Goal: Task Accomplishment & Management: Use online tool/utility

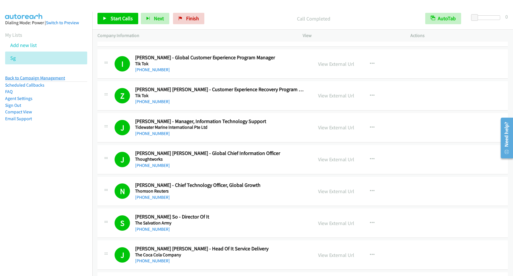
click at [56, 77] on link "Back to Campaign Management" at bounding box center [35, 77] width 60 height 5
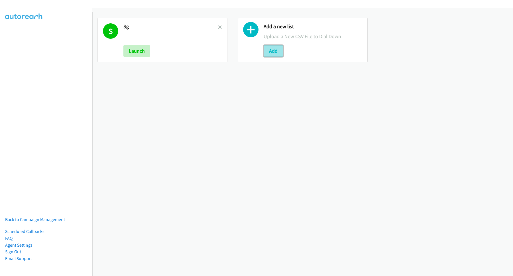
click at [274, 53] on button "Add" at bounding box center [272, 50] width 19 height 11
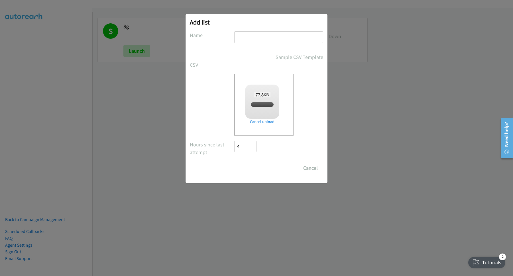
click at [294, 39] on input "text" at bounding box center [278, 37] width 89 height 12
checkbox input "true"
click at [511, 73] on div "Add list No phone fields were returned for that Report or List View Please uplo…" at bounding box center [256, 140] width 513 height 271
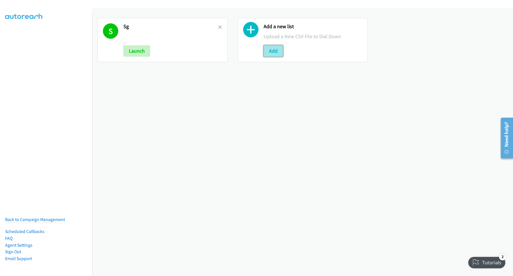
click at [277, 49] on button "Add" at bounding box center [272, 50] width 19 height 11
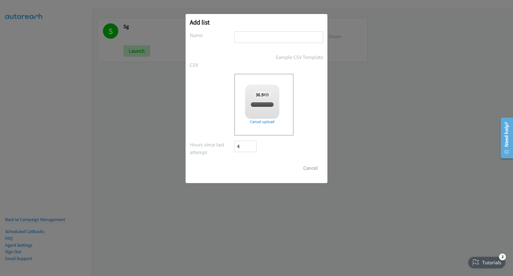
click at [276, 37] on input "text" at bounding box center [278, 37] width 89 height 12
checkbox input "true"
type input "PH"
click at [234, 162] on input "Save List" at bounding box center [249, 167] width 30 height 11
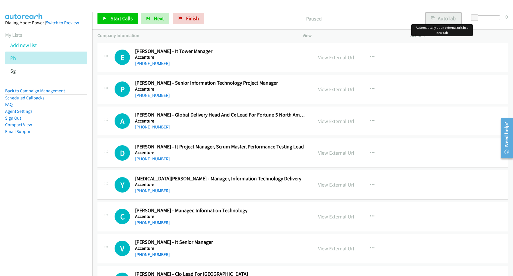
click at [445, 16] on button "AutoTab" at bounding box center [442, 18] width 35 height 11
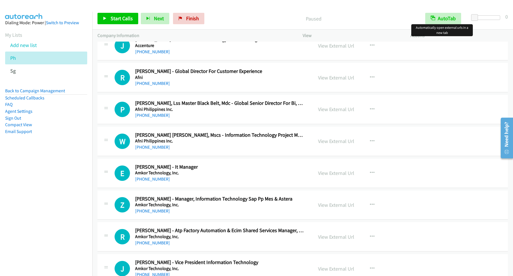
scroll to position [846, 0]
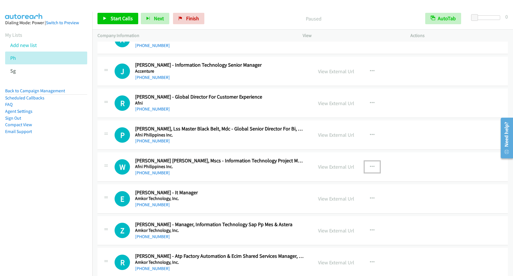
click at [370, 167] on icon "button" at bounding box center [372, 167] width 5 height 5
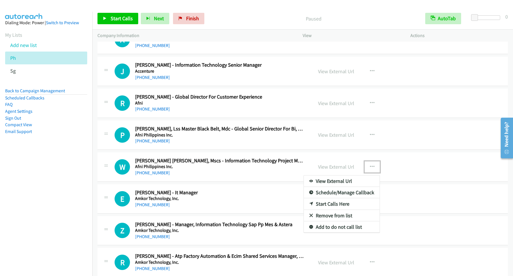
click at [338, 208] on link "Start Calls Here" at bounding box center [342, 203] width 76 height 11
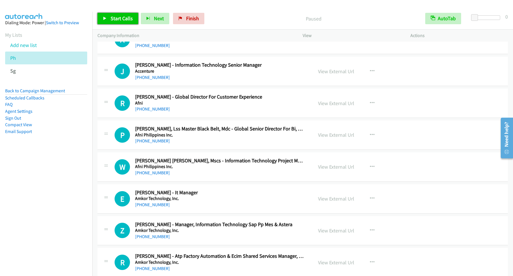
click at [126, 20] on span "Start Calls" at bounding box center [121, 18] width 22 height 7
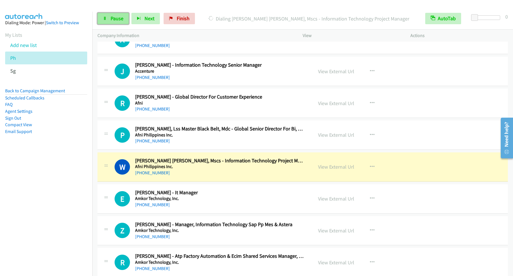
click at [115, 22] on link "Pause" at bounding box center [112, 18] width 31 height 11
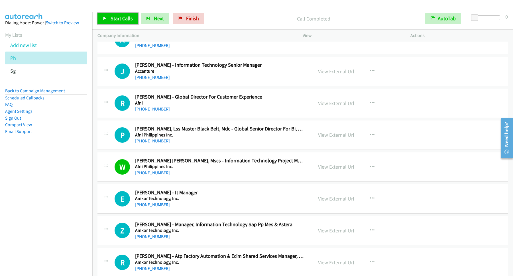
click at [123, 18] on span "Start Calls" at bounding box center [121, 18] width 22 height 7
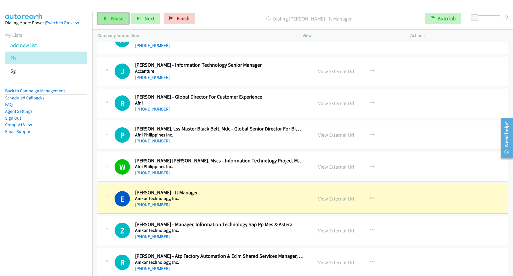
click at [118, 20] on span "Pause" at bounding box center [116, 18] width 13 height 7
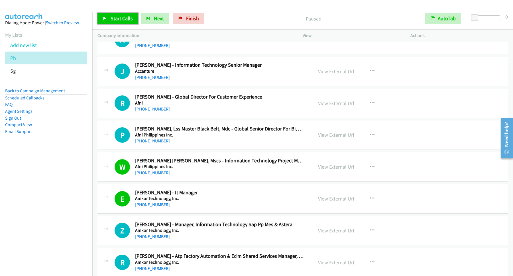
click at [122, 22] on link "Start Calls" at bounding box center [117, 18] width 41 height 11
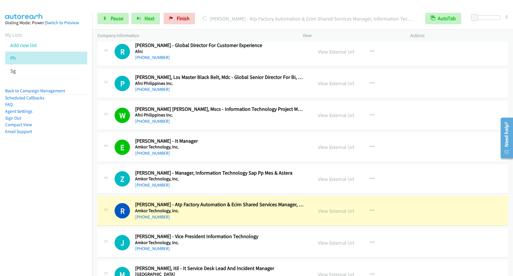
scroll to position [923, 0]
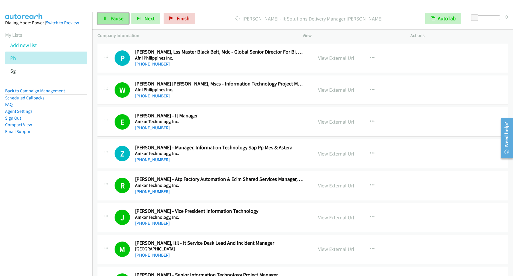
click at [107, 22] on link "Pause" at bounding box center [112, 18] width 31 height 11
click at [133, 20] on span "Start Calls" at bounding box center [121, 18] width 22 height 7
click at [113, 17] on span "Pause" at bounding box center [116, 18] width 13 height 7
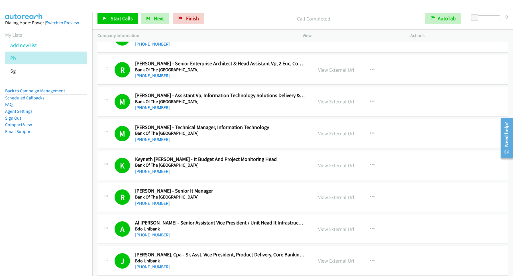
scroll to position [1230, 0]
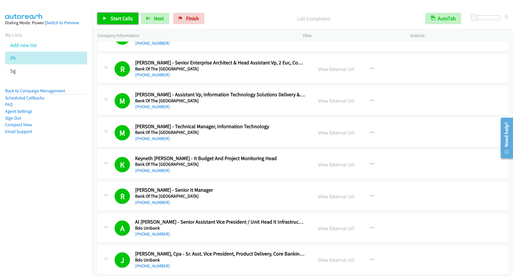
click at [126, 21] on span "Start Calls" at bounding box center [121, 18] width 22 height 7
click at [117, 18] on span "Pause" at bounding box center [116, 18] width 13 height 7
click at [128, 17] on span "Start Calls" at bounding box center [121, 18] width 22 height 7
click at [113, 18] on span "Pause" at bounding box center [116, 18] width 13 height 7
click at [128, 20] on span "Start Calls" at bounding box center [121, 18] width 22 height 7
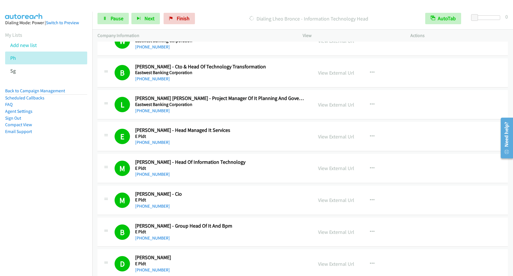
scroll to position [2999, 0]
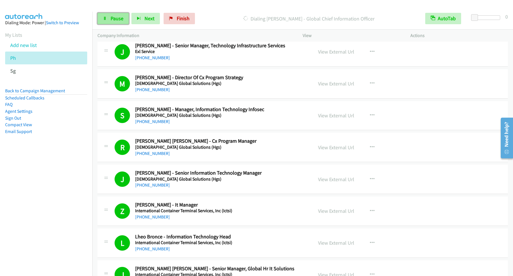
click at [121, 18] on span "Pause" at bounding box center [116, 18] width 13 height 7
click at [128, 16] on span "Start Calls" at bounding box center [121, 18] width 22 height 7
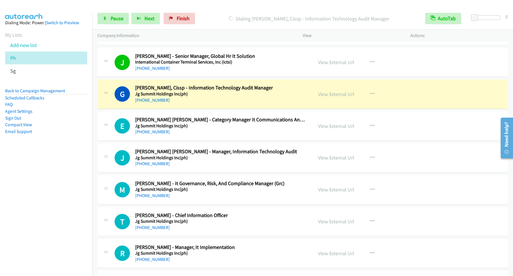
scroll to position [3306, 0]
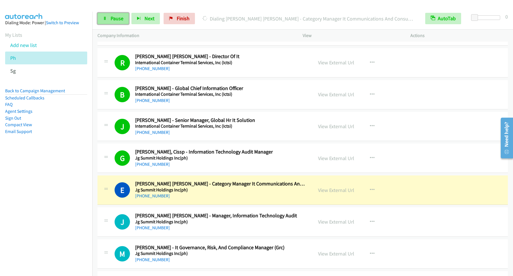
click at [114, 21] on span "Pause" at bounding box center [116, 18] width 13 height 7
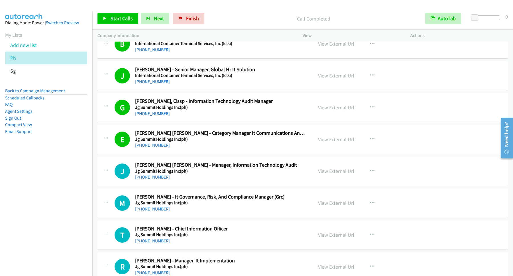
scroll to position [3383, 0]
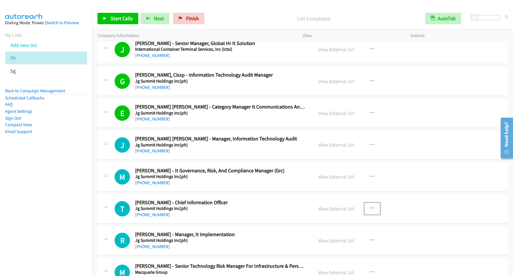
click at [370, 214] on button "button" at bounding box center [371, 208] width 15 height 11
click at [327, 251] on link "Start Calls Here" at bounding box center [342, 245] width 76 height 11
click at [127, 17] on span "Start Calls" at bounding box center [121, 18] width 22 height 7
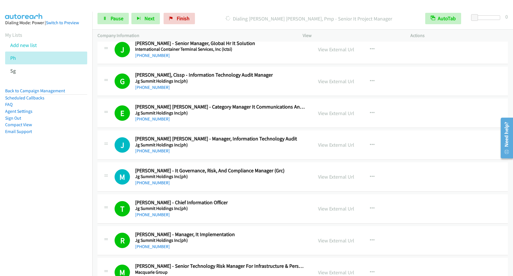
scroll to position [3691, 0]
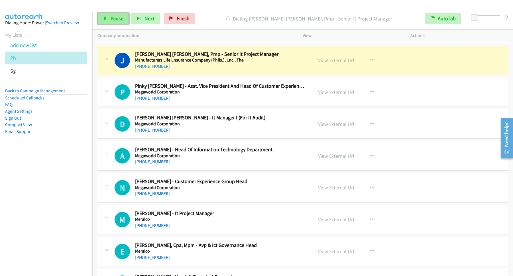
click at [111, 19] on span "Pause" at bounding box center [116, 18] width 13 height 7
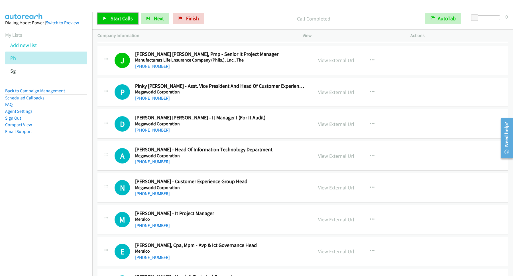
click at [125, 18] on span "Start Calls" at bounding box center [121, 18] width 22 height 7
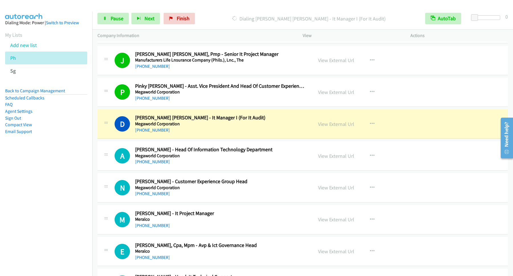
drag, startPoint x: 54, startPoint y: 223, endPoint x: 232, endPoint y: 93, distance: 220.7
click at [54, 223] on nav "Dialing Mode: Power | Switch to Preview My Lists Add new list Ph Sg Back to Cam…" at bounding box center [46, 150] width 93 height 276
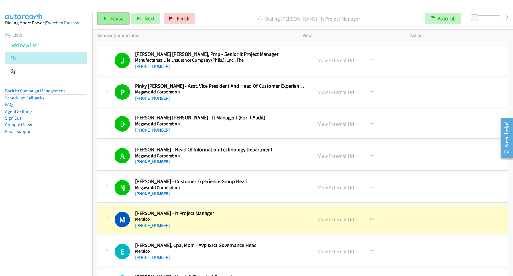
click at [119, 19] on span "Pause" at bounding box center [116, 18] width 13 height 7
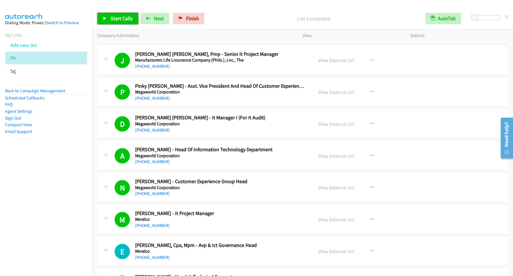
click at [124, 17] on span "Start Calls" at bounding box center [121, 18] width 22 height 7
click at [115, 21] on span "Pause" at bounding box center [116, 18] width 13 height 7
click at [126, 17] on span "Start Calls" at bounding box center [121, 18] width 22 height 7
click at [109, 19] on link "Pause" at bounding box center [112, 18] width 31 height 11
click at [128, 20] on span "Start Calls" at bounding box center [121, 18] width 22 height 7
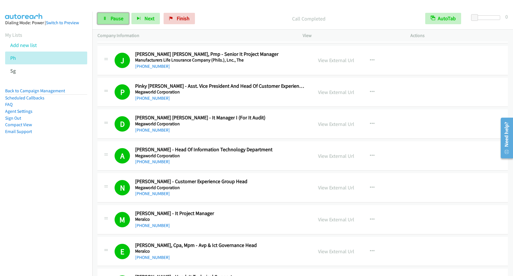
click at [121, 21] on span "Pause" at bounding box center [116, 18] width 13 height 7
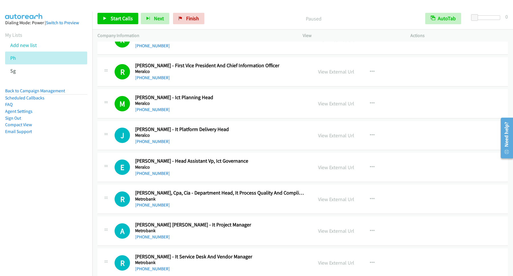
scroll to position [3998, 0]
click at [119, 18] on span "Start Calls" at bounding box center [121, 18] width 22 height 7
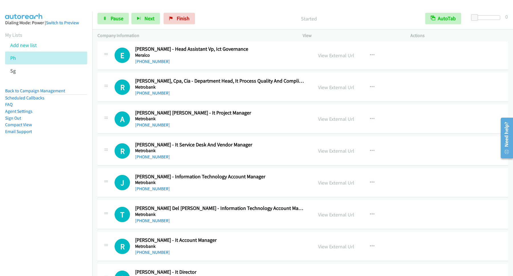
scroll to position [4152, 0]
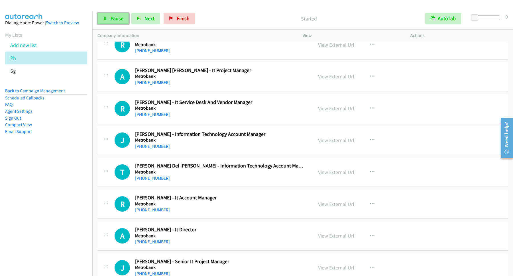
click at [122, 22] on link "Pause" at bounding box center [112, 18] width 31 height 11
click at [122, 22] on link "Start Calls" at bounding box center [117, 18] width 41 height 11
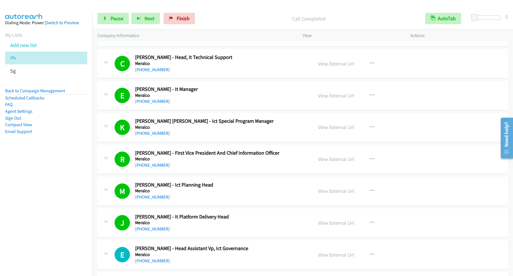
scroll to position [3526, 0]
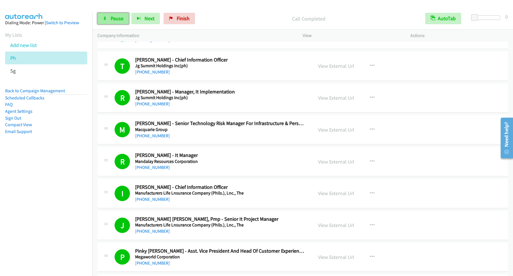
click at [122, 20] on span "Pause" at bounding box center [116, 18] width 13 height 7
click at [122, 20] on span "Start Calls" at bounding box center [121, 18] width 22 height 7
click at [120, 22] on link "Pause" at bounding box center [112, 18] width 31 height 11
click at [107, 17] on link "Start Calls" at bounding box center [117, 18] width 41 height 11
click at [53, 228] on nav "Dialing Mode: Power | Switch to Preview My Lists Add new list Ph Sg Back to Cam…" at bounding box center [46, 150] width 93 height 276
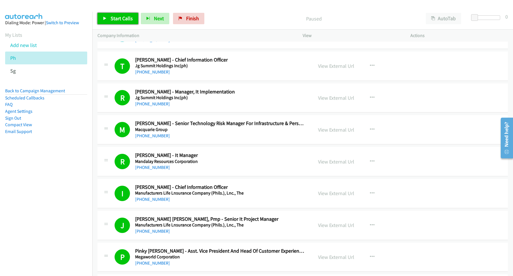
click at [119, 19] on span "Start Calls" at bounding box center [121, 18] width 22 height 7
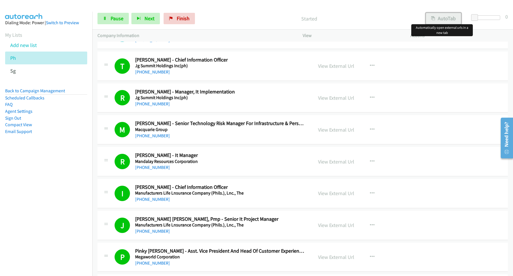
click at [446, 18] on button "AutoTab" at bounding box center [442, 18] width 35 height 11
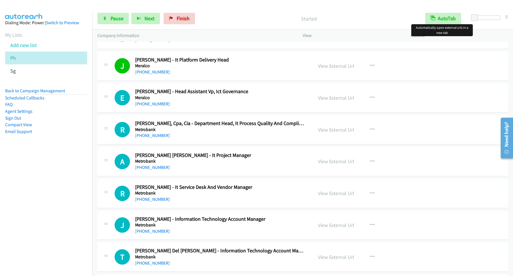
scroll to position [4064, 0]
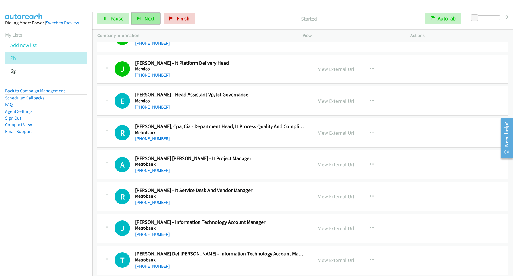
click at [148, 24] on button "Next" at bounding box center [145, 18] width 28 height 11
drag, startPoint x: 120, startPoint y: 18, endPoint x: 112, endPoint y: 17, distance: 7.2
click at [120, 18] on span "Pause" at bounding box center [116, 18] width 13 height 7
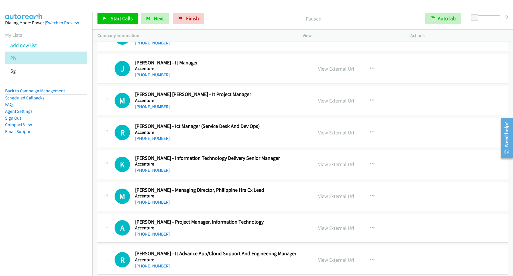
scroll to position [0, 0]
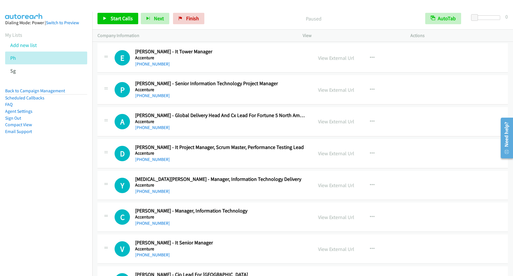
click at [246, 14] on div "Paused" at bounding box center [313, 18] width 213 height 11
click at [54, 90] on link "Back to Campaign Management" at bounding box center [35, 90] width 60 height 5
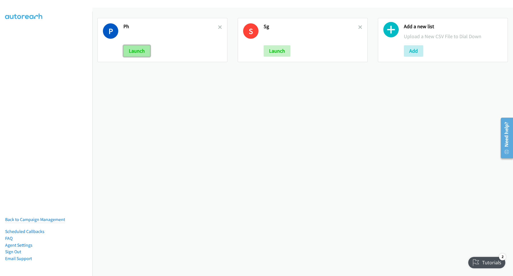
click at [144, 53] on button "Launch" at bounding box center [136, 50] width 27 height 11
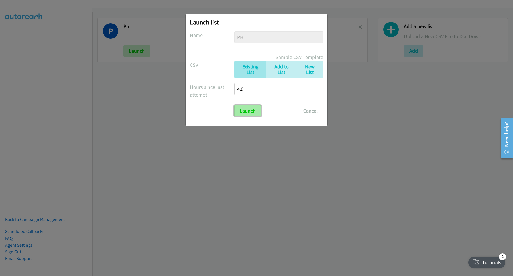
click at [246, 110] on input "Launch" at bounding box center [247, 110] width 27 height 11
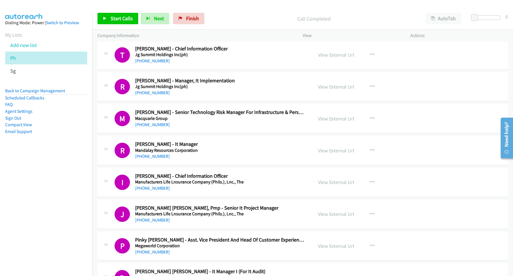
scroll to position [3998, 0]
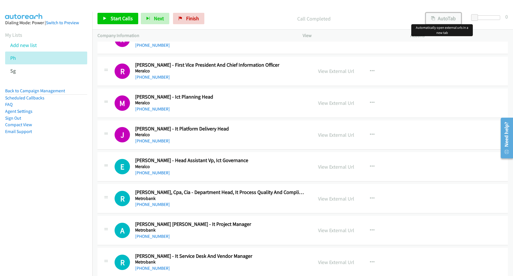
click at [445, 19] on button "AutoTab" at bounding box center [442, 18] width 35 height 11
click at [370, 169] on icon "button" at bounding box center [372, 166] width 5 height 5
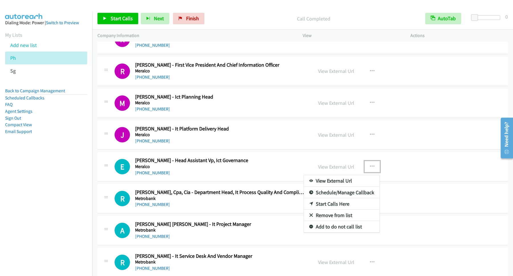
click at [346, 210] on link "Start Calls Here" at bounding box center [342, 203] width 76 height 11
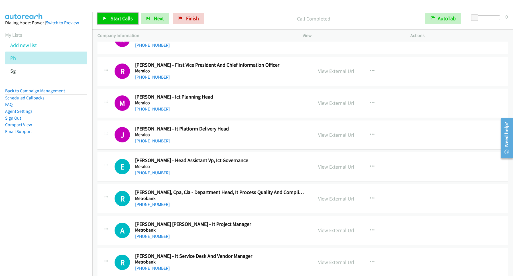
click at [125, 17] on span "Start Calls" at bounding box center [121, 18] width 22 height 7
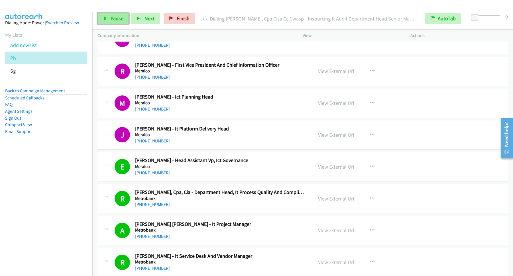
click at [115, 15] on link "Pause" at bounding box center [112, 18] width 31 height 11
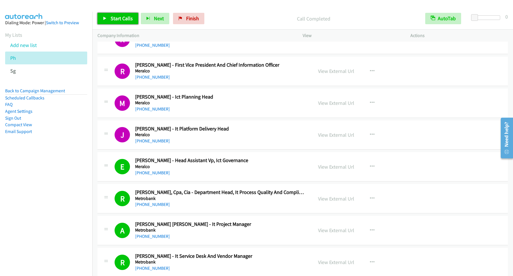
click at [118, 17] on span "Start Calls" at bounding box center [121, 18] width 22 height 7
click at [116, 17] on span "Pause" at bounding box center [116, 18] width 13 height 7
click at [133, 22] on span "Start Calls" at bounding box center [121, 18] width 22 height 7
click at [122, 21] on span "Pause" at bounding box center [116, 18] width 13 height 7
click at [119, 16] on span "Start Calls" at bounding box center [121, 18] width 22 height 7
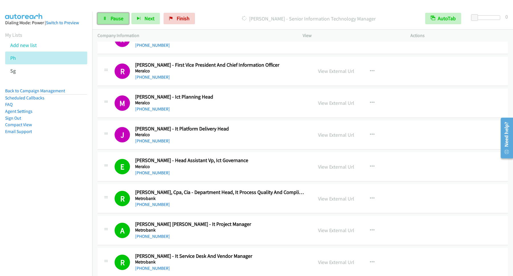
click at [119, 18] on span "Pause" at bounding box center [116, 18] width 13 height 7
click at [125, 24] on link "Start Calls" at bounding box center [117, 18] width 41 height 11
click at [115, 16] on span "Pause" at bounding box center [116, 18] width 13 height 7
click at [124, 17] on span "Start Calls" at bounding box center [121, 18] width 22 height 7
click at [119, 19] on span "Pause" at bounding box center [116, 18] width 13 height 7
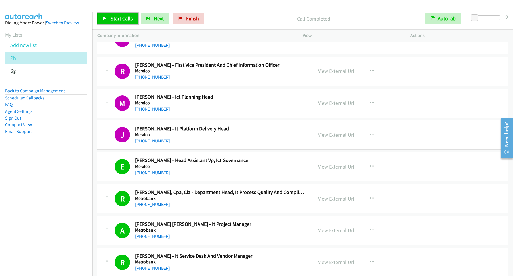
click at [121, 21] on span "Start Calls" at bounding box center [121, 18] width 22 height 7
click at [119, 21] on span "Pause" at bounding box center [116, 18] width 13 height 7
click at [44, 92] on link "Back to Campaign Management" at bounding box center [35, 90] width 60 height 5
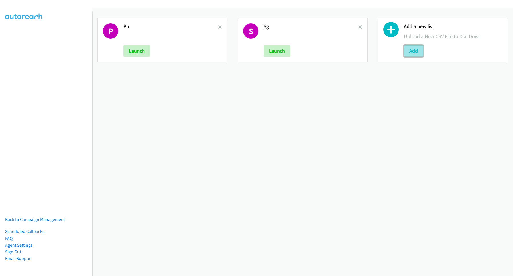
click at [411, 51] on button "Add" at bounding box center [413, 50] width 19 height 11
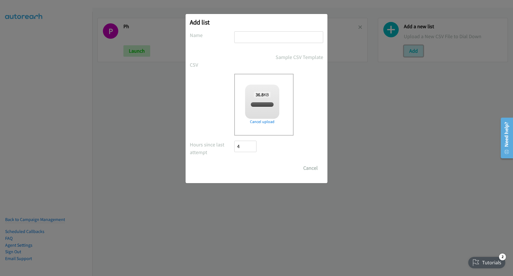
checkbox input "true"
click at [283, 38] on input "text" at bounding box center [278, 37] width 89 height 12
type input "Splunk"
click at [257, 167] on input "Save List" at bounding box center [249, 167] width 30 height 11
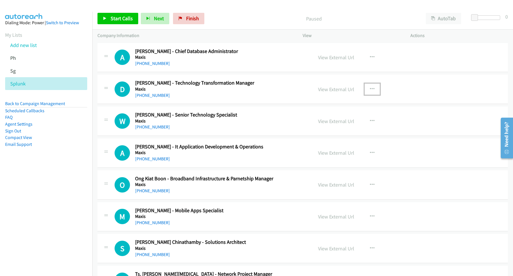
click at [370, 90] on icon "button" at bounding box center [372, 89] width 5 height 5
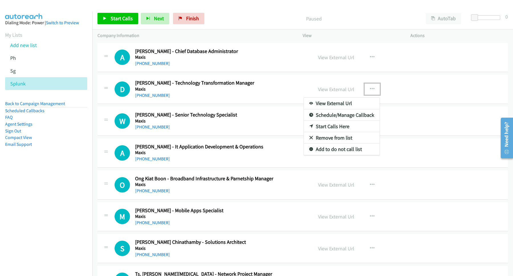
click at [339, 127] on link "Start Calls Here" at bounding box center [342, 126] width 76 height 11
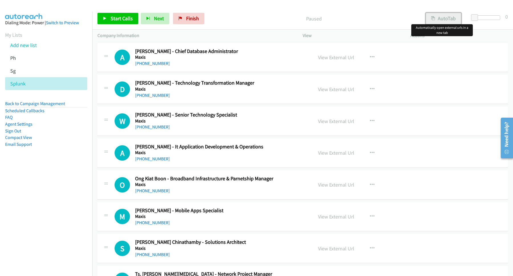
click at [454, 16] on button "AutoTab" at bounding box center [442, 18] width 35 height 11
click at [108, 19] on link "Start Calls" at bounding box center [117, 18] width 41 height 11
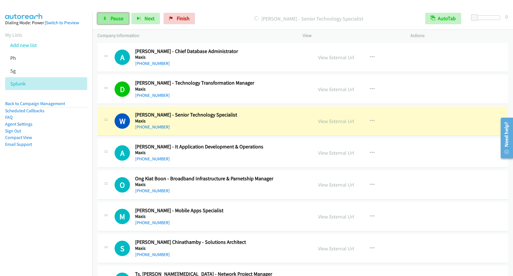
click at [118, 17] on span "Pause" at bounding box center [116, 18] width 13 height 7
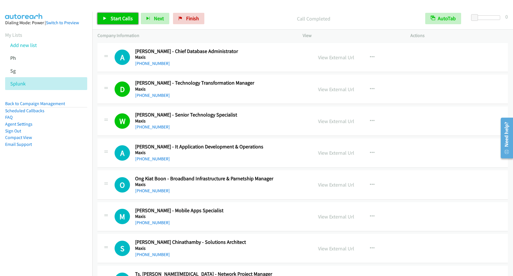
click at [123, 20] on span "Start Calls" at bounding box center [121, 18] width 22 height 7
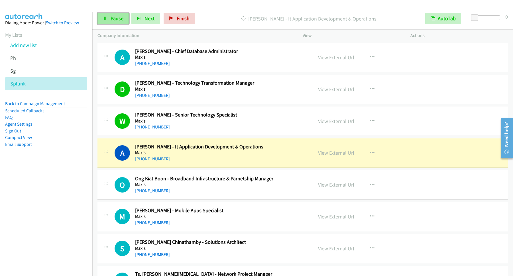
click at [116, 22] on span "Pause" at bounding box center [116, 18] width 13 height 7
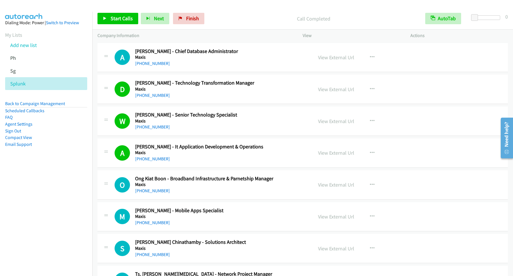
scroll to position [77, 0]
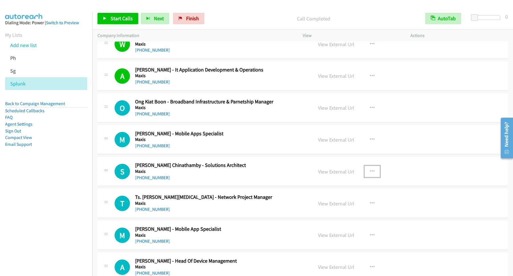
click at [370, 173] on icon "button" at bounding box center [372, 171] width 5 height 5
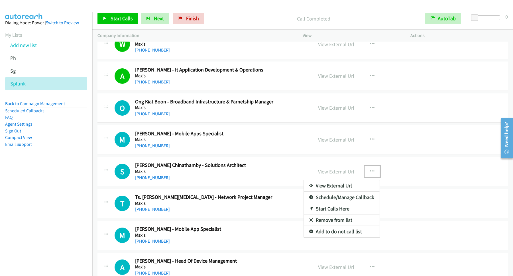
drag, startPoint x: 338, startPoint y: 211, endPoint x: 320, endPoint y: 195, distance: 23.6
click at [338, 210] on link "Start Calls Here" at bounding box center [342, 208] width 76 height 11
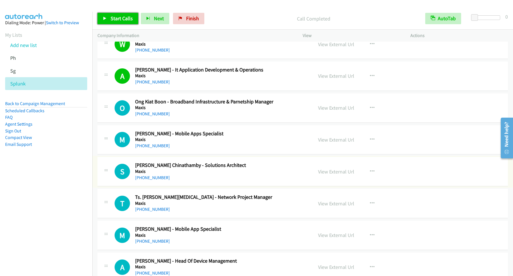
click at [125, 18] on span "Start Calls" at bounding box center [121, 18] width 22 height 7
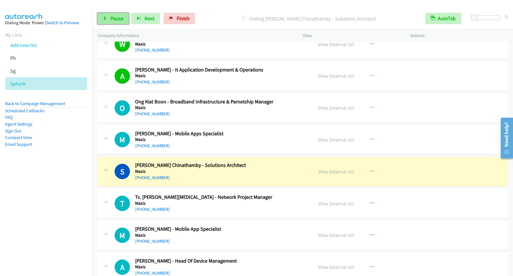
click at [121, 19] on span "Pause" at bounding box center [116, 18] width 13 height 7
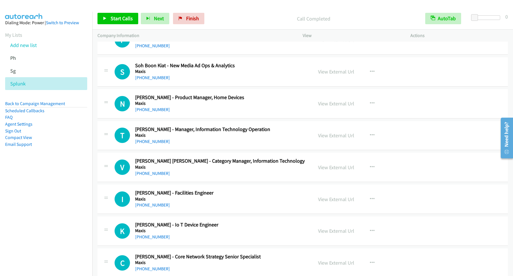
scroll to position [278, 0]
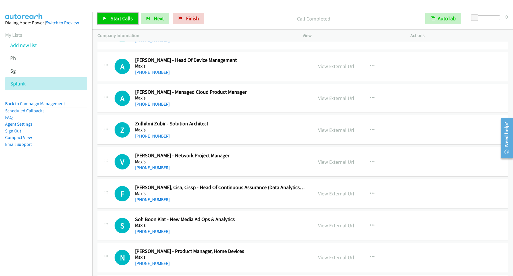
click at [118, 17] on span "Start Calls" at bounding box center [121, 18] width 22 height 7
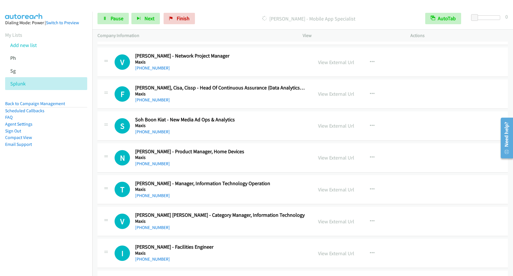
scroll to position [384, 0]
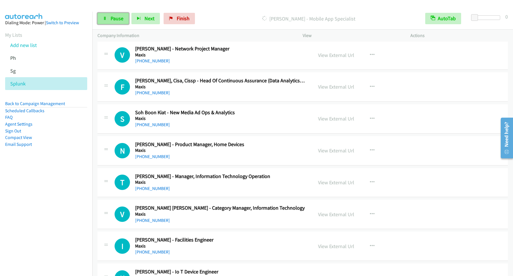
click at [114, 18] on span "Pause" at bounding box center [116, 18] width 13 height 7
click at [370, 182] on icon "button" at bounding box center [372, 182] width 5 height 5
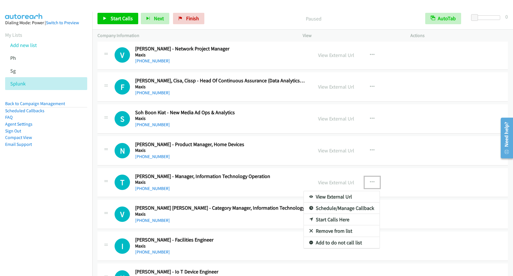
click at [330, 221] on link "Start Calls Here" at bounding box center [342, 219] width 76 height 11
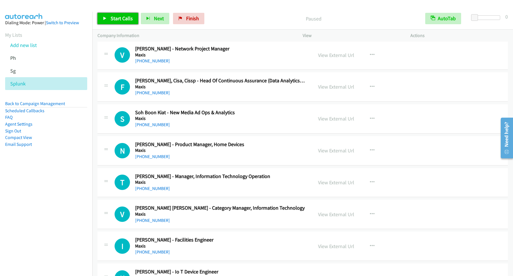
click at [114, 21] on span "Start Calls" at bounding box center [121, 18] width 22 height 7
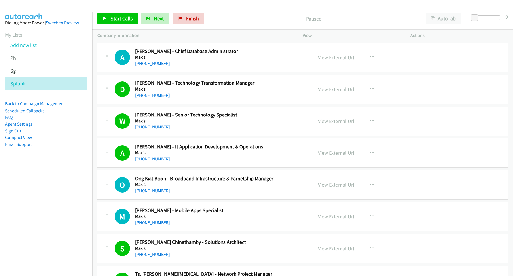
scroll to position [384, 0]
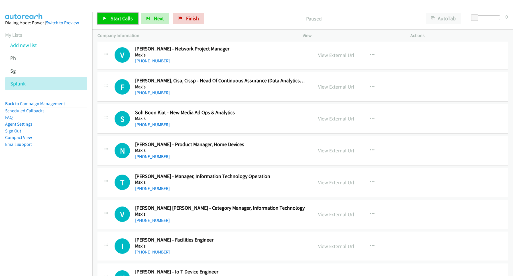
click at [123, 19] on span "Start Calls" at bounding box center [121, 18] width 22 height 7
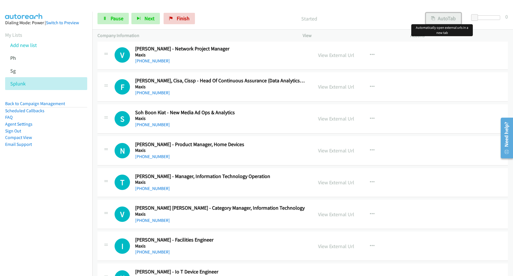
click at [442, 17] on button "AutoTab" at bounding box center [442, 18] width 35 height 11
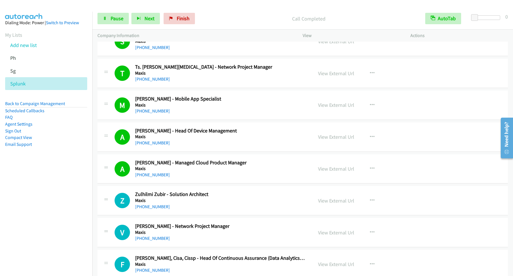
scroll to position [231, 0]
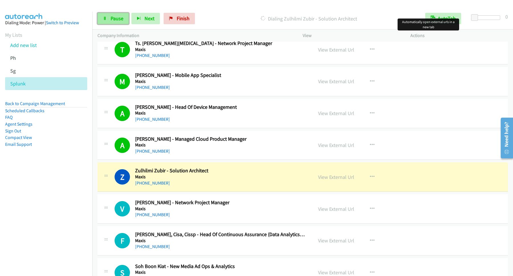
click at [114, 17] on span "Pause" at bounding box center [116, 18] width 13 height 7
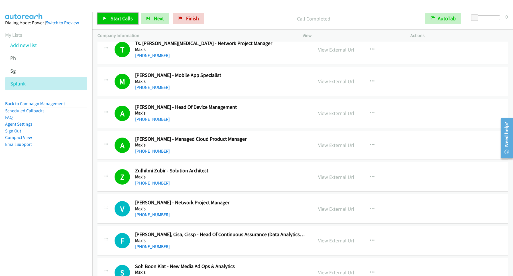
click at [125, 19] on span "Start Calls" at bounding box center [121, 18] width 22 height 7
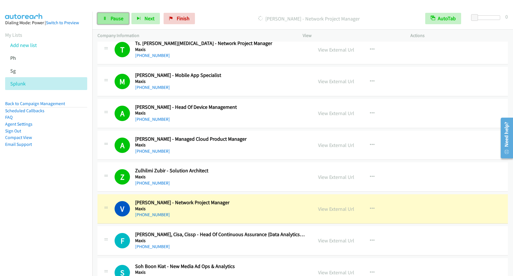
click at [121, 18] on span "Pause" at bounding box center [116, 18] width 13 height 7
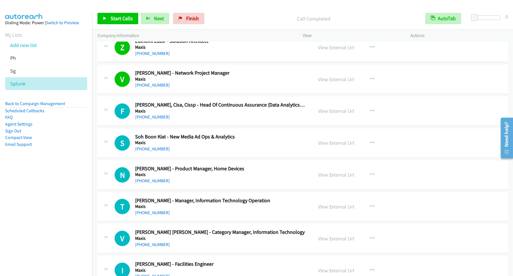
scroll to position [384, 0]
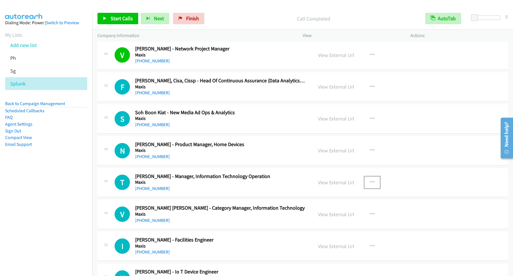
click at [370, 183] on icon "button" at bounding box center [372, 182] width 5 height 5
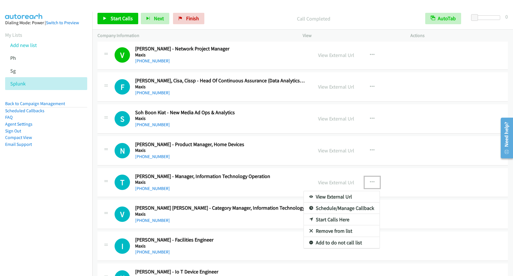
click at [335, 221] on link "Start Calls Here" at bounding box center [342, 219] width 76 height 11
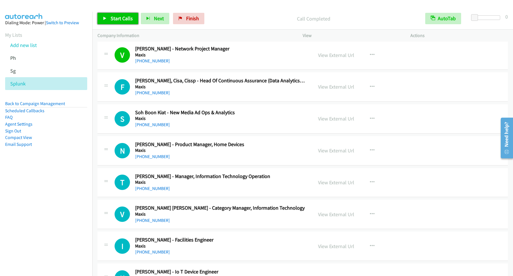
click at [126, 22] on link "Start Calls" at bounding box center [117, 18] width 41 height 11
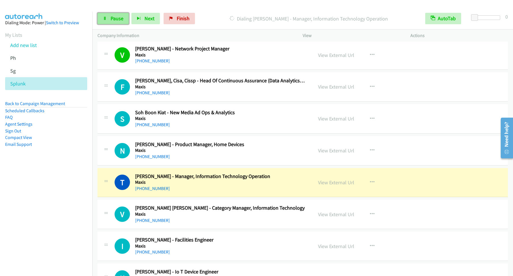
click at [119, 17] on span "Pause" at bounding box center [116, 18] width 13 height 7
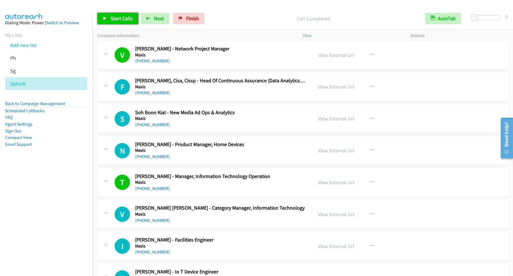
click at [113, 17] on span "Start Calls" at bounding box center [121, 18] width 22 height 7
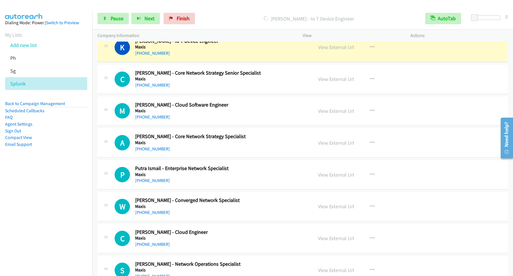
scroll to position [538, 0]
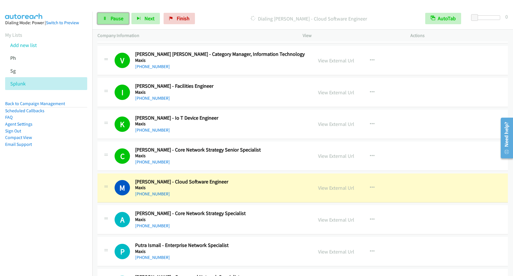
click at [121, 21] on span "Pause" at bounding box center [116, 18] width 13 height 7
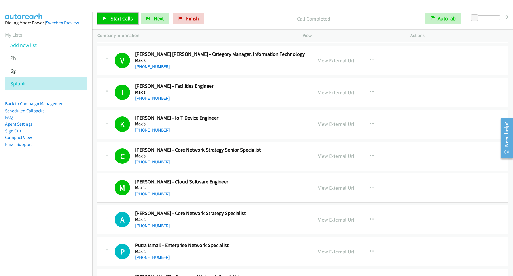
click at [133, 21] on span "Start Calls" at bounding box center [121, 18] width 22 height 7
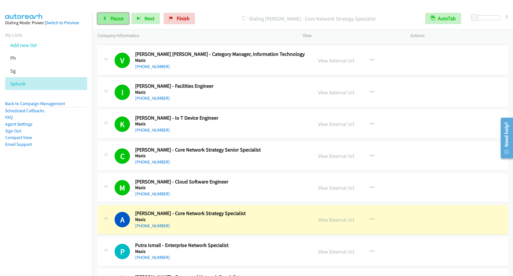
click at [123, 19] on span "Pause" at bounding box center [116, 18] width 13 height 7
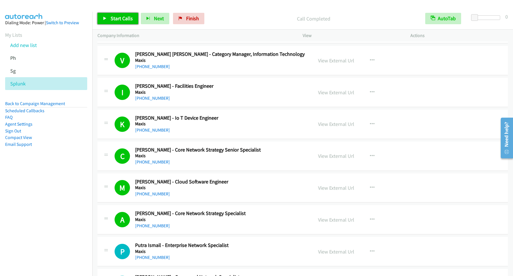
drag, startPoint x: 106, startPoint y: 14, endPoint x: 106, endPoint y: 18, distance: 4.0
click at [106, 14] on link "Start Calls" at bounding box center [117, 18] width 41 height 11
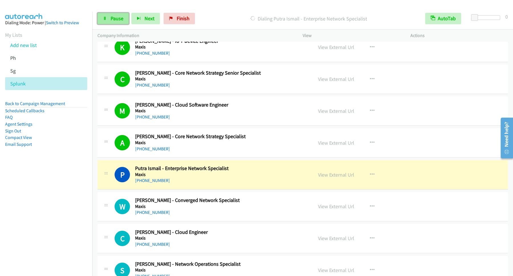
click at [128, 21] on link "Pause" at bounding box center [112, 18] width 31 height 11
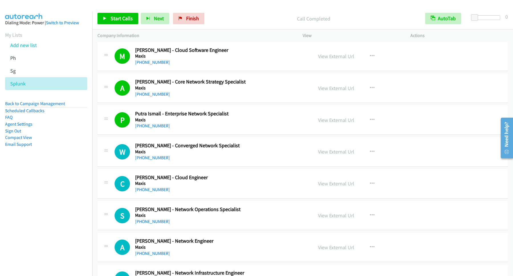
scroll to position [692, 0]
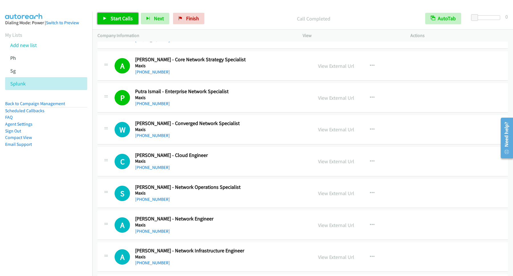
click at [121, 20] on span "Start Calls" at bounding box center [121, 18] width 22 height 7
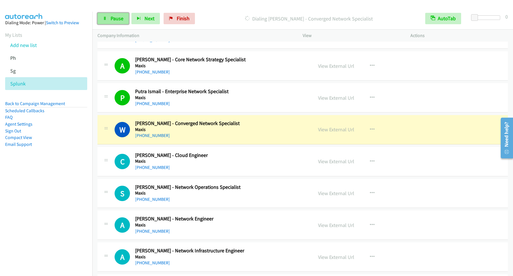
click at [120, 19] on span "Pause" at bounding box center [116, 18] width 13 height 7
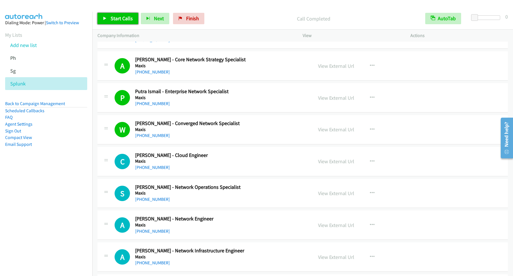
click at [126, 21] on span "Start Calls" at bounding box center [121, 18] width 22 height 7
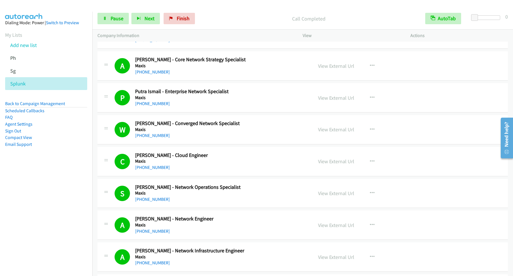
click at [111, 25] on div "Start Calls Pause Next Finish Call Completed AutoTab AutoTab 0" at bounding box center [302, 19] width 420 height 22
click at [118, 20] on span "Pause" at bounding box center [116, 18] width 13 height 7
click at [124, 17] on span "Start Calls" at bounding box center [121, 18] width 22 height 7
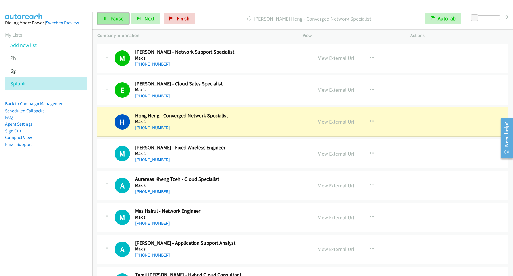
click at [113, 15] on link "Pause" at bounding box center [112, 18] width 31 height 11
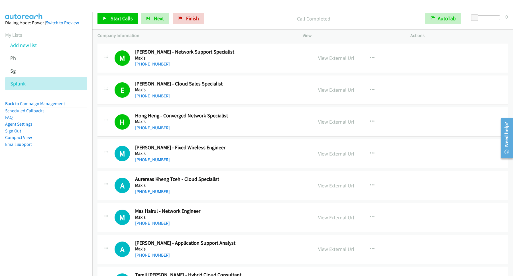
scroll to position [1307, 0]
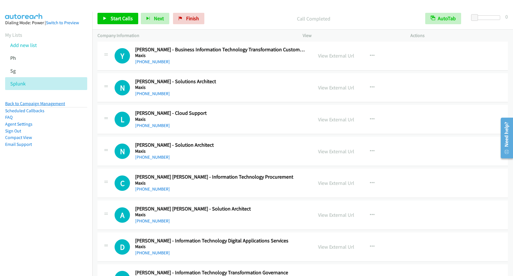
click at [40, 103] on link "Back to Campaign Management" at bounding box center [35, 103] width 60 height 5
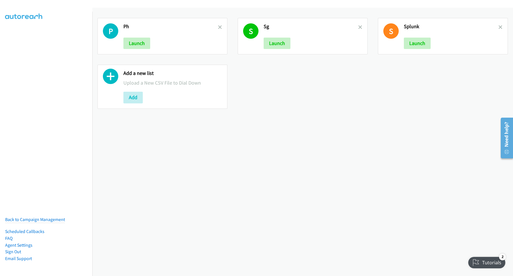
click at [353, 145] on div "P Ph Launch S Sg Launch S Splunk Launch Add a new list Upload a New CSV File to…" at bounding box center [302, 142] width 420 height 268
click at [135, 97] on button "Add" at bounding box center [132, 97] width 19 height 11
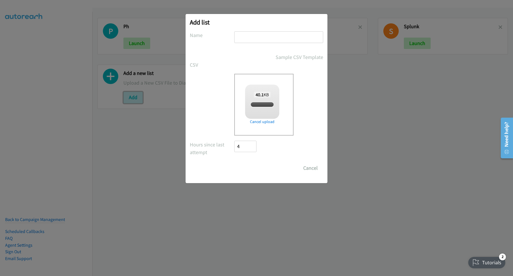
checkbox input "true"
click at [276, 38] on input "text" at bounding box center [278, 37] width 89 height 12
type input "SP 2"
click at [251, 167] on input "Save List" at bounding box center [249, 167] width 30 height 11
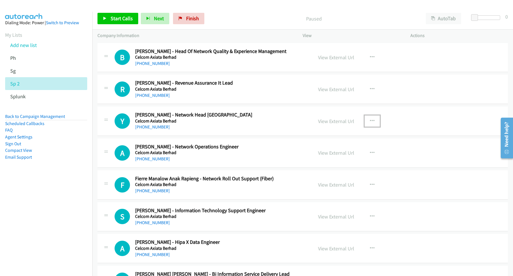
click at [371, 120] on icon "button" at bounding box center [372, 121] width 5 height 5
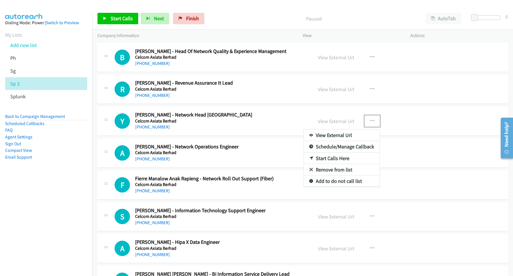
click at [327, 158] on link "Start Calls Here" at bounding box center [342, 158] width 76 height 11
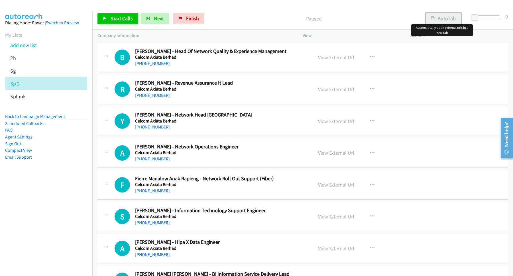
click at [443, 13] on button "AutoTab" at bounding box center [442, 18] width 35 height 11
drag, startPoint x: 112, startPoint y: 19, endPoint x: 121, endPoint y: 18, distance: 9.4
click at [112, 19] on span "Start Calls" at bounding box center [121, 18] width 22 height 7
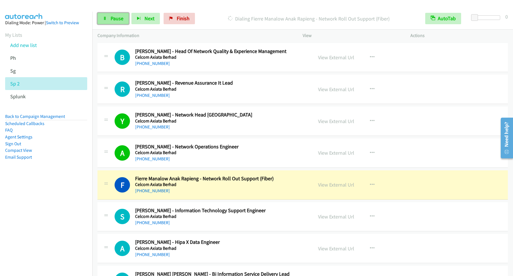
click at [118, 19] on span "Pause" at bounding box center [116, 18] width 13 height 7
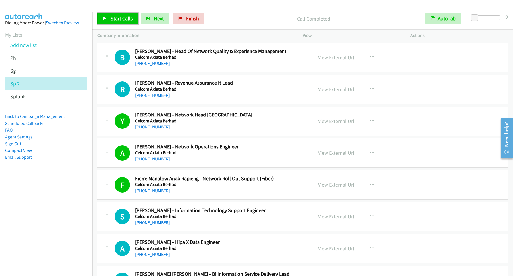
click at [124, 17] on span "Start Calls" at bounding box center [121, 18] width 22 height 7
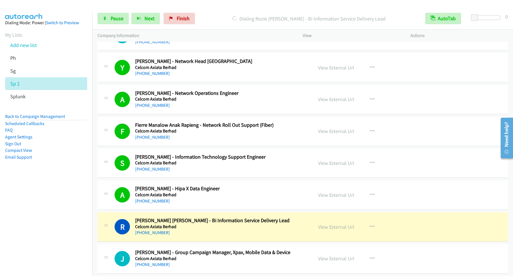
scroll to position [77, 0]
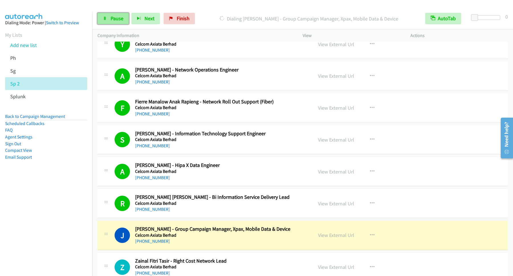
click at [112, 17] on span "Pause" at bounding box center [116, 18] width 13 height 7
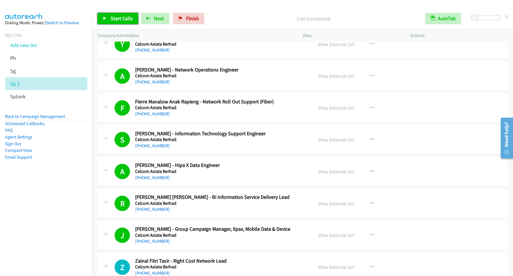
click at [118, 18] on span "Start Calls" at bounding box center [121, 18] width 22 height 7
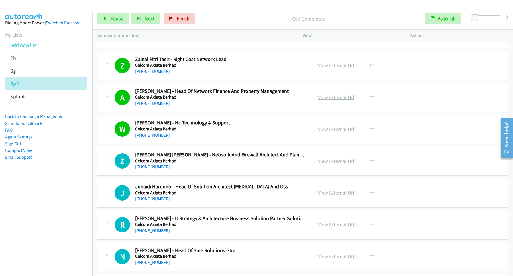
scroll to position [308, 0]
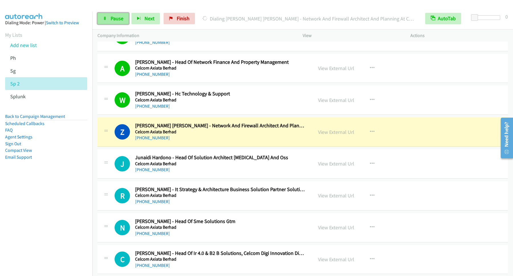
click at [111, 19] on span "Pause" at bounding box center [116, 18] width 13 height 7
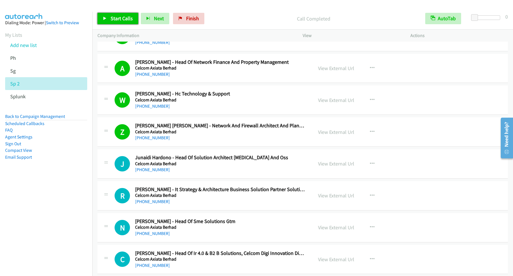
click at [133, 18] on span "Start Calls" at bounding box center [121, 18] width 22 height 7
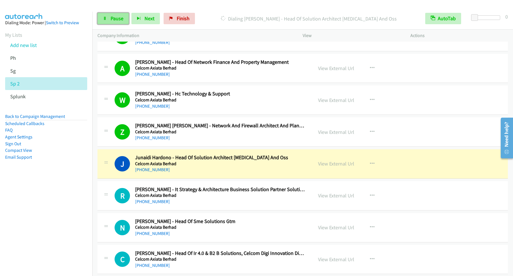
click at [111, 13] on link "Pause" at bounding box center [112, 18] width 31 height 11
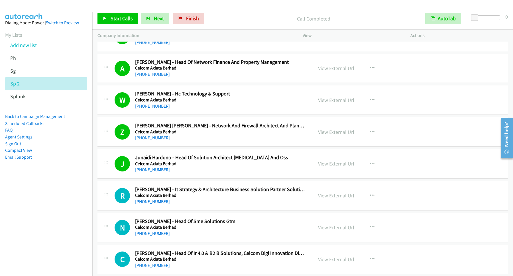
click at [68, 203] on nav "Dialing Mode: Power | Switch to Preview My Lists Add new list Ph Sg Sp 2 Splunk…" at bounding box center [46, 150] width 93 height 276
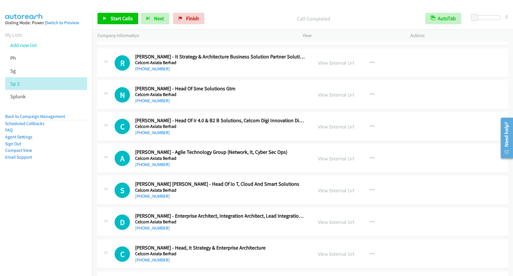
scroll to position [461, 0]
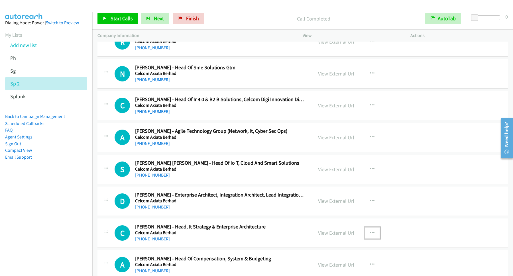
click at [366, 234] on button "button" at bounding box center [371, 232] width 15 height 11
drag, startPoint x: 51, startPoint y: 200, endPoint x: 227, endPoint y: 198, distance: 175.4
click at [52, 200] on nav "Dialing Mode: Power | Switch to Preview My Lists Add new list Ph Sg Sp 2 Splunk…" at bounding box center [46, 150] width 93 height 276
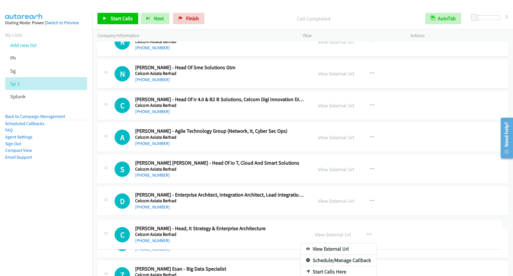
drag, startPoint x: 509, startPoint y: 70, endPoint x: 509, endPoint y: 75, distance: 5.5
click at [509, 74] on div at bounding box center [256, 138] width 513 height 276
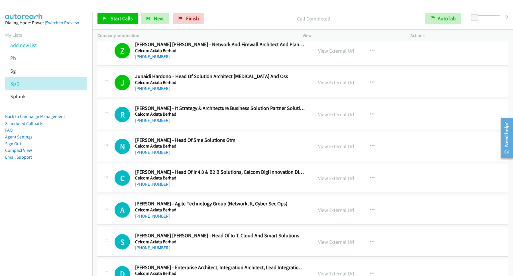
scroll to position [446, 0]
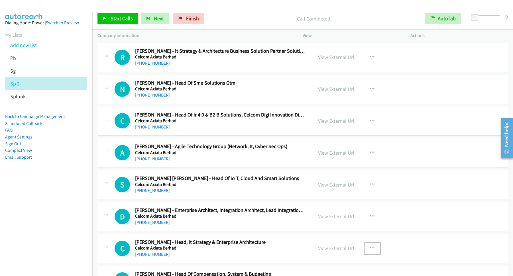
click at [370, 250] on icon "button" at bounding box center [372, 248] width 5 height 5
click at [371, 246] on div at bounding box center [256, 138] width 513 height 276
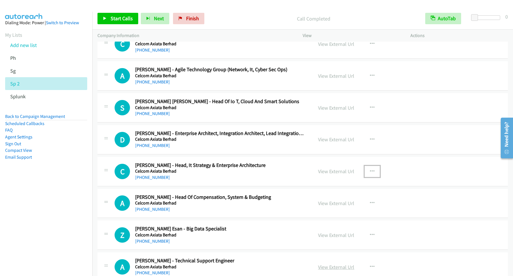
scroll to position [600, 0]
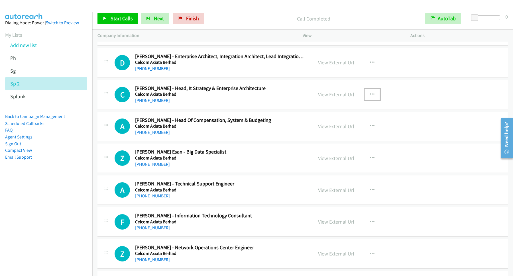
click at [370, 95] on icon "button" at bounding box center [372, 94] width 5 height 5
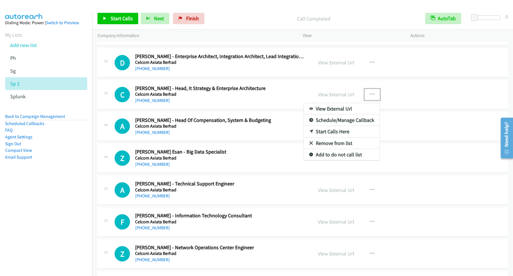
click at [320, 132] on link "Start Calls Here" at bounding box center [342, 131] width 76 height 11
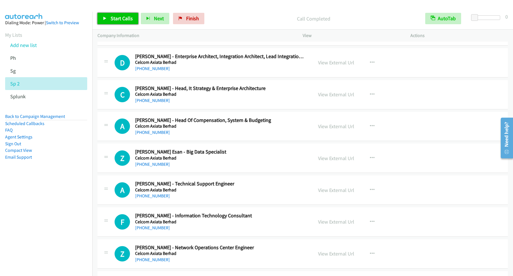
click at [128, 20] on span "Start Calls" at bounding box center [121, 18] width 22 height 7
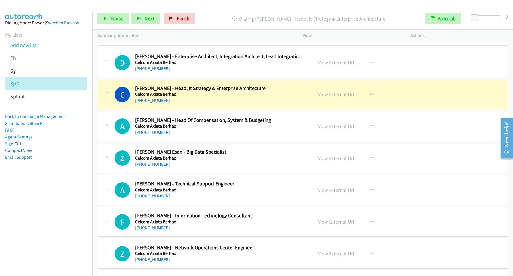
scroll to position [677, 0]
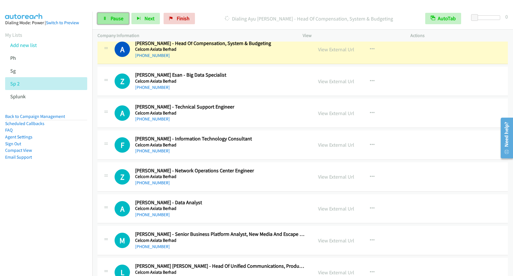
click at [120, 17] on span "Pause" at bounding box center [116, 18] width 13 height 7
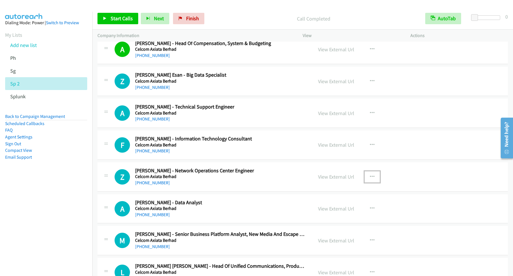
click at [370, 178] on icon "button" at bounding box center [372, 177] width 5 height 5
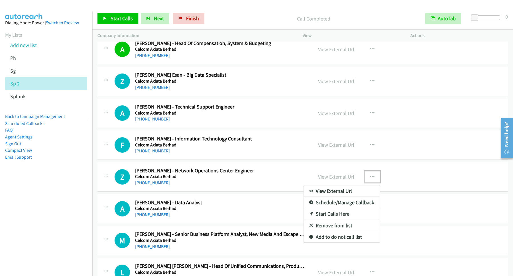
click at [322, 214] on link "Start Calls Here" at bounding box center [342, 213] width 76 height 11
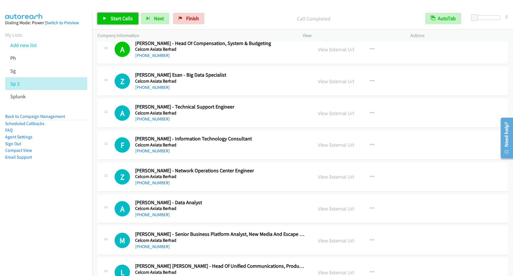
click at [124, 19] on span "Start Calls" at bounding box center [121, 18] width 22 height 7
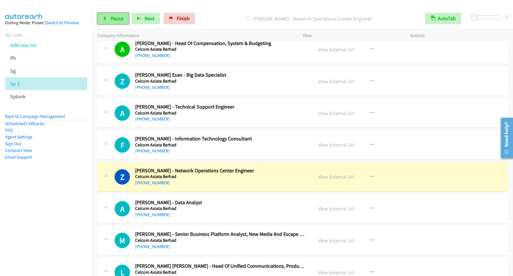
click at [118, 18] on span "Pause" at bounding box center [116, 18] width 13 height 7
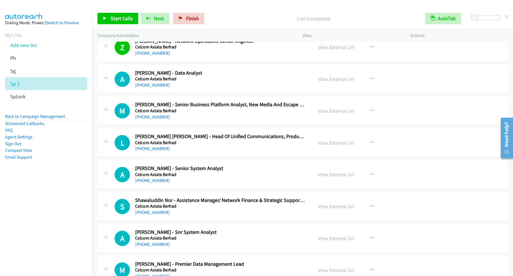
scroll to position [830, 0]
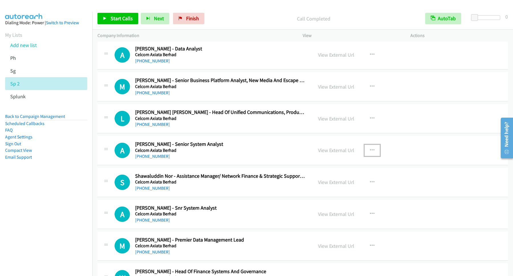
click at [370, 151] on icon "button" at bounding box center [372, 150] width 5 height 5
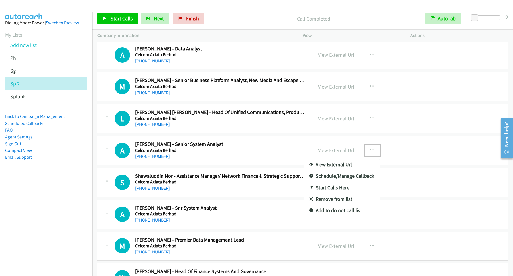
click at [318, 189] on link "Start Calls Here" at bounding box center [342, 187] width 76 height 11
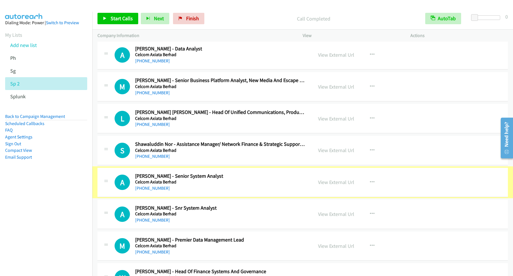
click at [319, 186] on div "View External Url" at bounding box center [336, 182] width 36 height 8
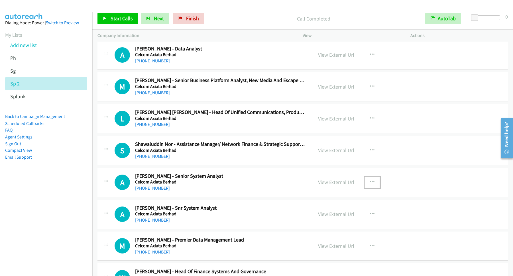
click at [370, 185] on icon "button" at bounding box center [372, 182] width 5 height 5
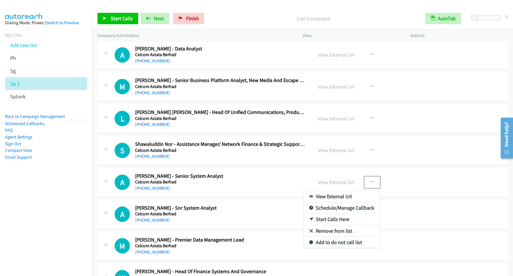
click at [337, 222] on link "Start Calls Here" at bounding box center [342, 219] width 76 height 11
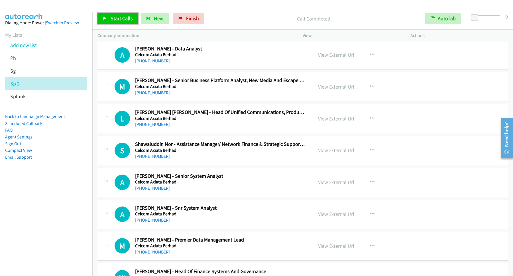
click at [119, 19] on span "Start Calls" at bounding box center [121, 18] width 22 height 7
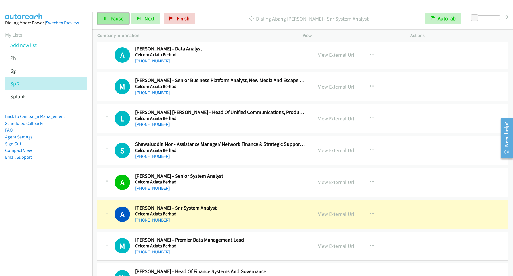
click at [116, 20] on span "Pause" at bounding box center [116, 18] width 13 height 7
